Goal: Information Seeking & Learning: Understand process/instructions

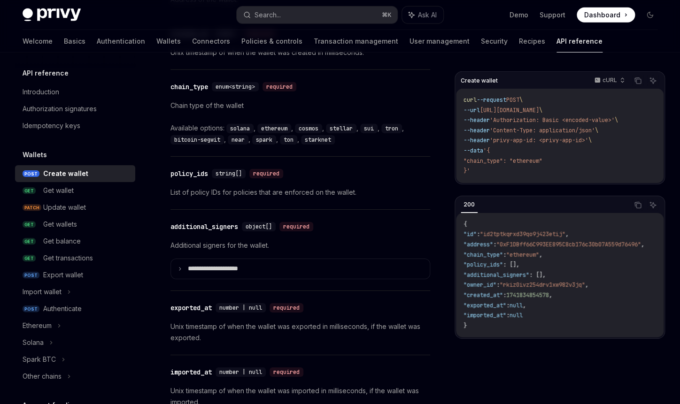
click at [45, 43] on div "Welcome Basics Authentication Wallets Connectors Policies & controls Transactio…" at bounding box center [313, 41] width 580 height 23
click at [64, 42] on link "Basics" at bounding box center [75, 41] width 22 height 23
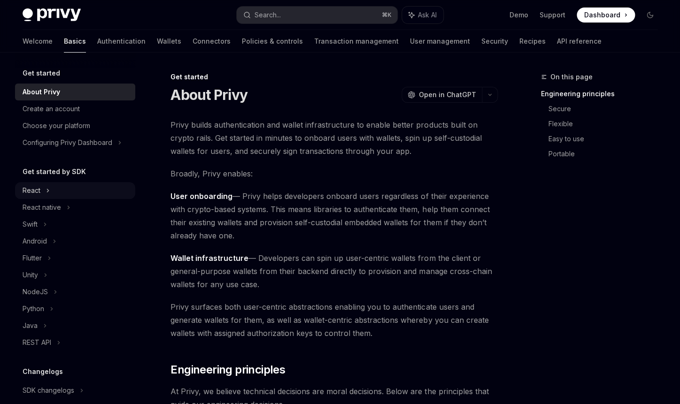
click at [43, 193] on div "React" at bounding box center [75, 190] width 120 height 17
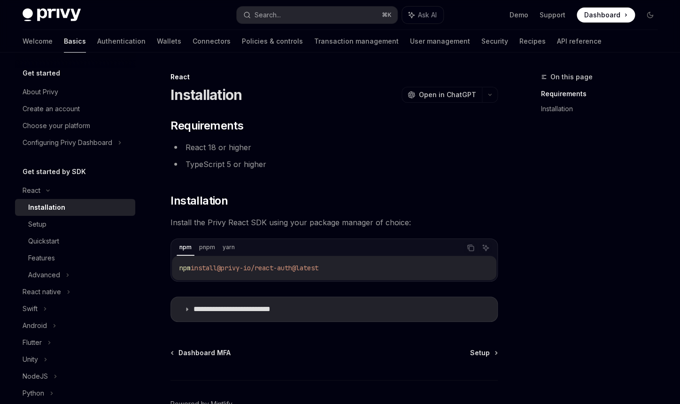
scroll to position [57, 0]
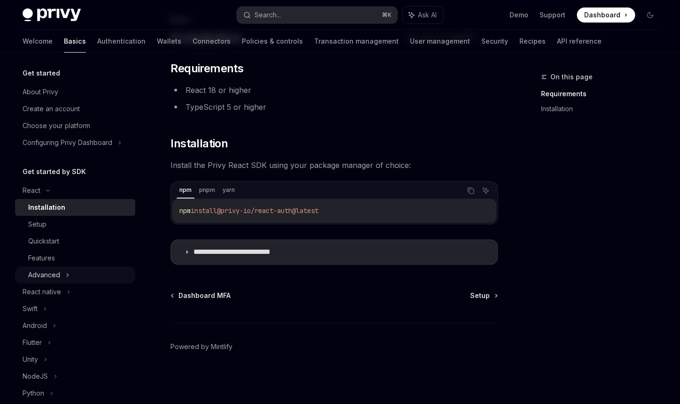
click at [63, 279] on div "Advanced" at bounding box center [75, 275] width 120 height 17
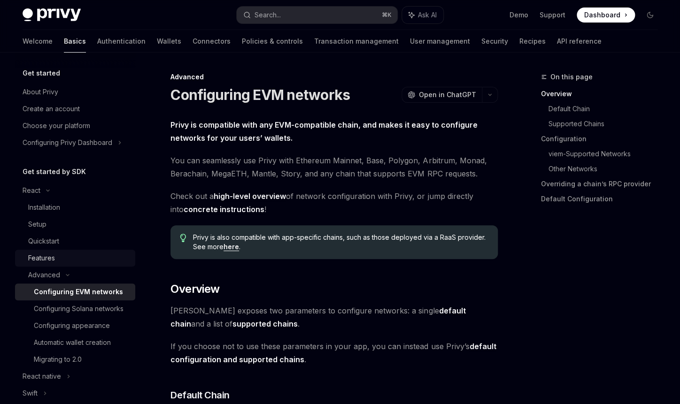
click at [56, 253] on div "Features" at bounding box center [78, 258] width 101 height 11
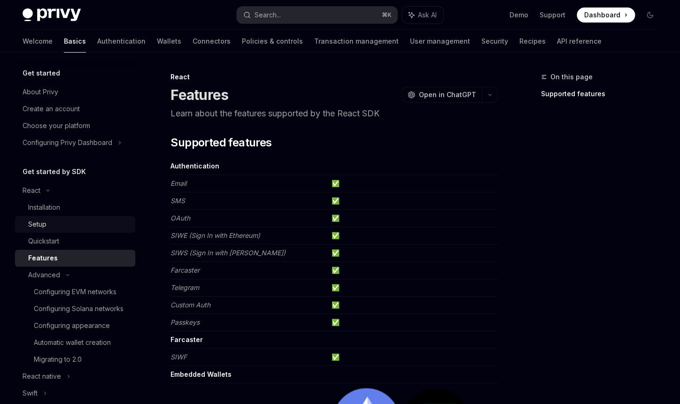
click at [64, 230] on div "Setup" at bounding box center [78, 224] width 101 height 11
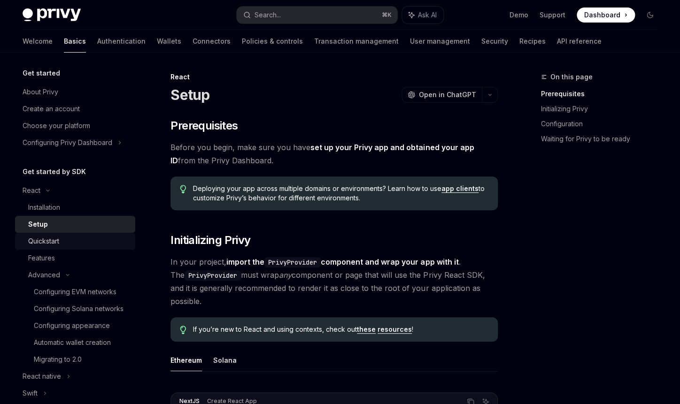
click at [55, 242] on div "Quickstart" at bounding box center [43, 241] width 31 height 11
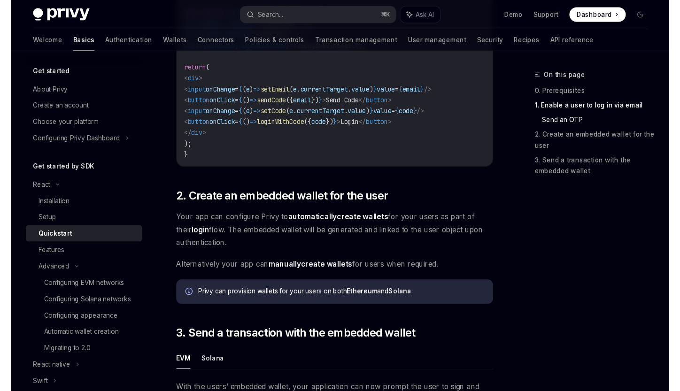
scroll to position [538, 0]
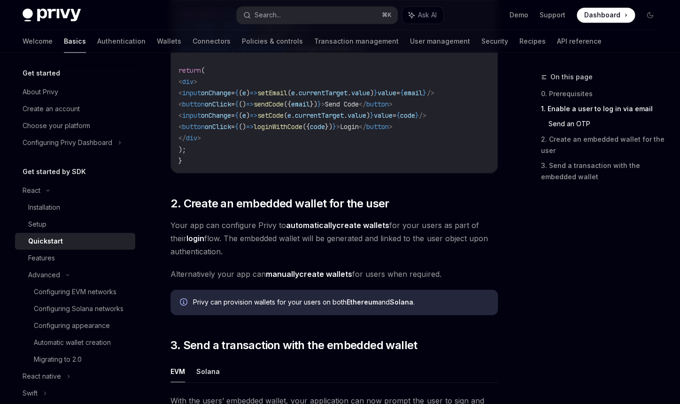
type textarea "*"
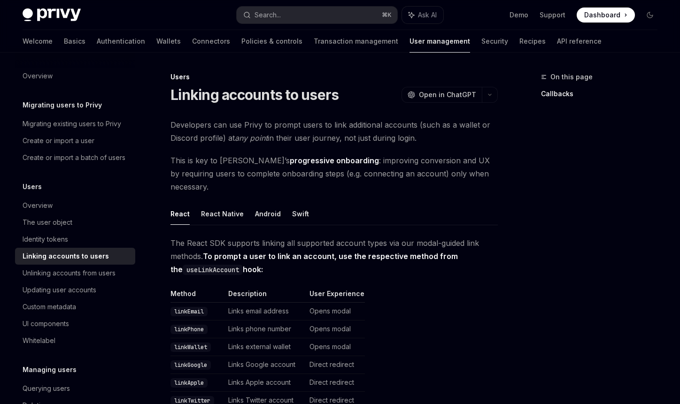
scroll to position [128, 0]
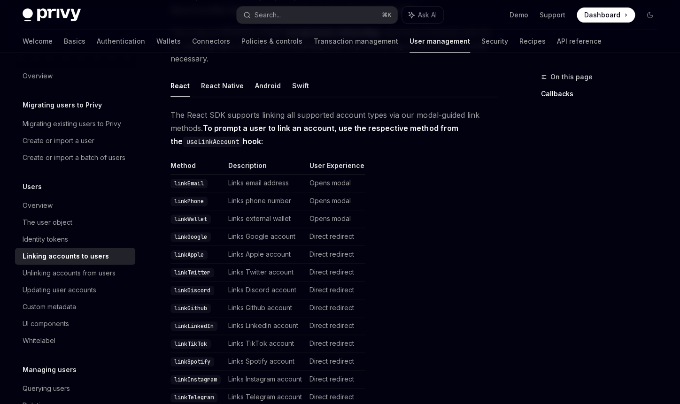
click at [256, 192] on td "Links phone number" at bounding box center [264, 201] width 81 height 18
click at [183, 197] on code "linkPhone" at bounding box center [188, 201] width 37 height 9
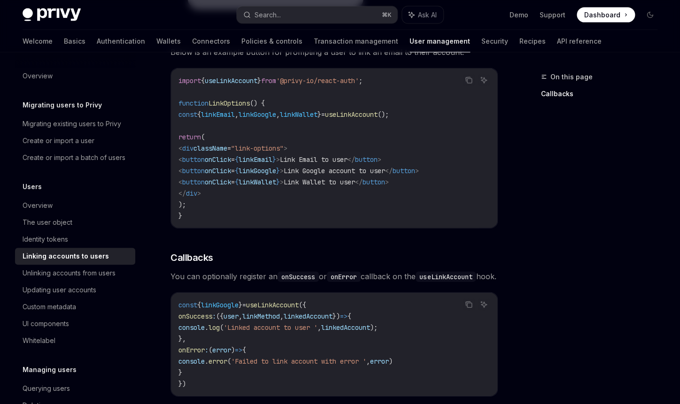
scroll to position [818, 0]
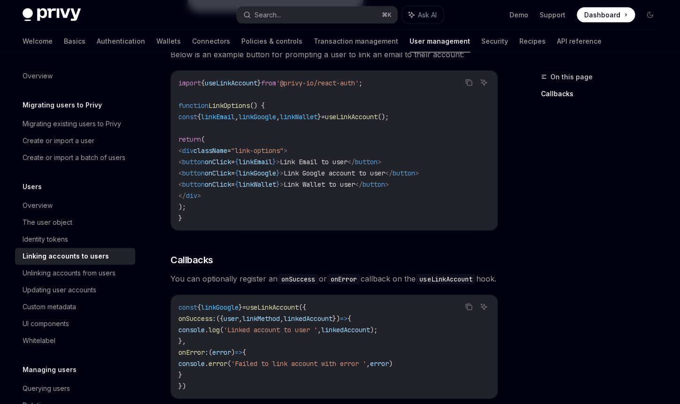
drag, startPoint x: 199, startPoint y: 205, endPoint x: 199, endPoint y: 177, distance: 27.7
click at [199, 177] on code "import { useLinkAccount } from '@privy-io/react-auth' ; function LinkOptions ()…" at bounding box center [333, 150] width 311 height 146
click at [235, 177] on code "import { useLinkAccount } from '@privy-io/react-auth' ; function LinkOptions ()…" at bounding box center [333, 150] width 311 height 146
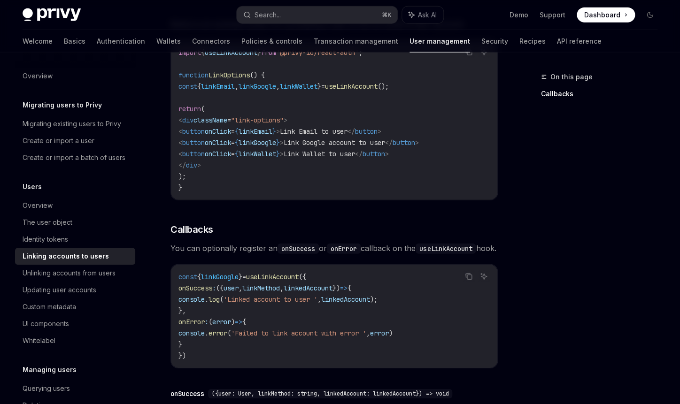
scroll to position [849, 0]
drag, startPoint x: 258, startPoint y: 153, endPoint x: 211, endPoint y: 107, distance: 65.7
click at [211, 107] on code "import { useLinkAccount } from '@privy-io/react-auth' ; function LinkOptions ()…" at bounding box center [333, 119] width 311 height 146
copy code "< div className = "link-options" > < button onClick = { linkEmail } > Link Emai…"
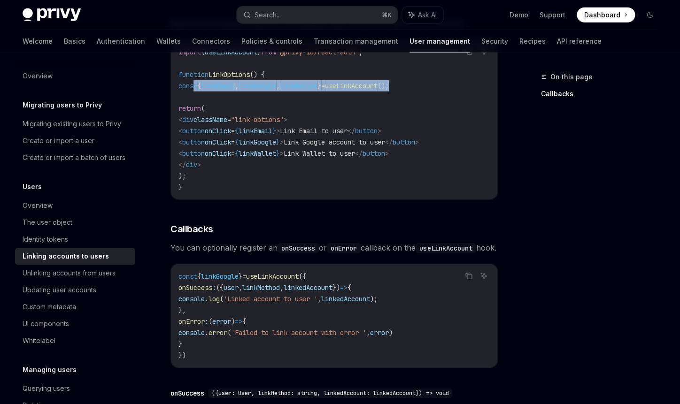
drag, startPoint x: 442, startPoint y: 68, endPoint x: 196, endPoint y: 70, distance: 246.0
click at [196, 70] on code "import { useLinkAccount } from '@privy-io/react-auth' ; function LinkOptions ()…" at bounding box center [333, 119] width 311 height 146
copy span "const { linkEmail , linkGoogle , linkWallet } = useLinkAccount ();"
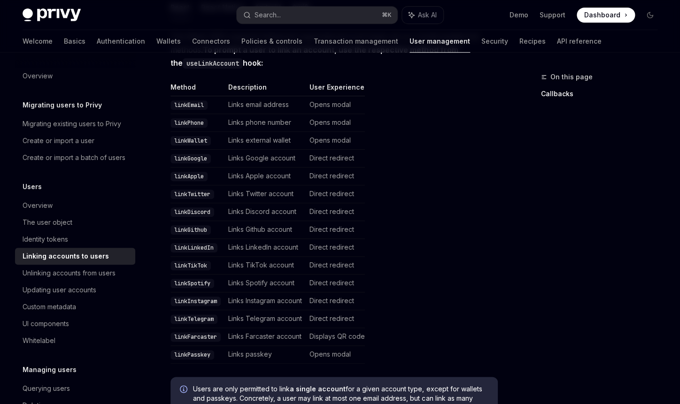
scroll to position [202, 0]
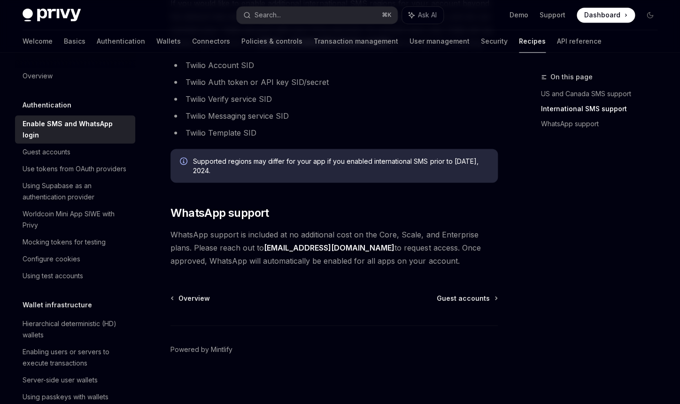
scroll to position [525, 0]
